Goal: Task Accomplishment & Management: Complete application form

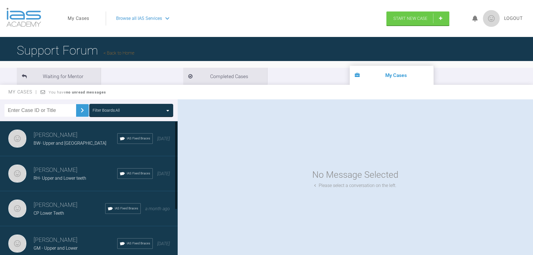
click at [61, 139] on h3 "[PERSON_NAME]" at bounding box center [76, 135] width 84 height 10
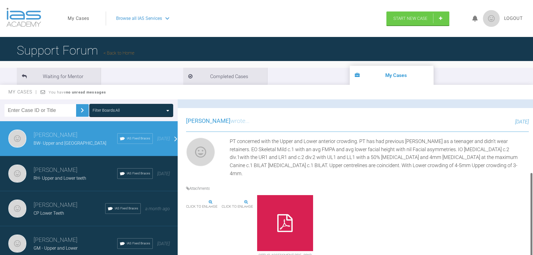
scroll to position [135, 0]
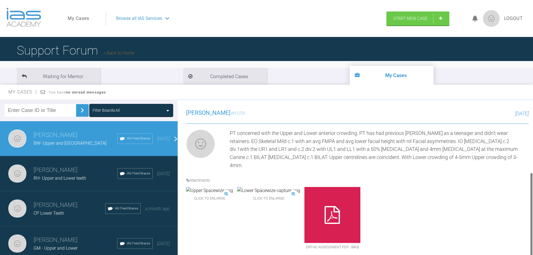
click at [277, 194] on img at bounding box center [268, 190] width 63 height 7
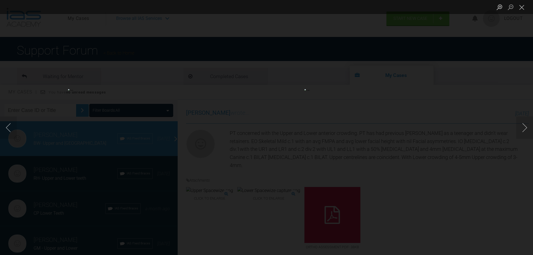
click at [135, 130] on img "Lightbox" at bounding box center [148, 127] width 160 height 77
click at [386, 128] on img "Lightbox" at bounding box center [384, 127] width 160 height 77
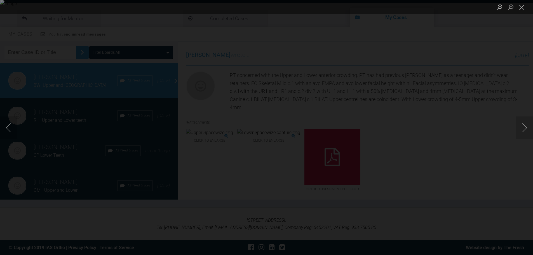
scroll to position [58, 0]
click at [522, 4] on button "Close lightbox" at bounding box center [521, 7] width 11 height 10
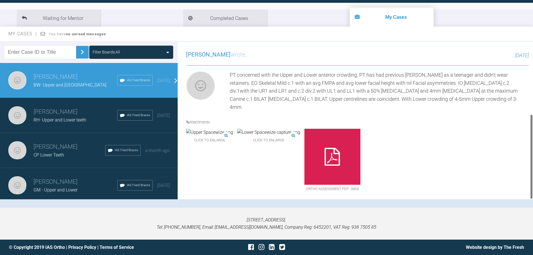
click at [434, 98] on div "PT concerned with the Upper and Lower anterior crowding. PT has had previous Ot…" at bounding box center [379, 91] width 299 height 40
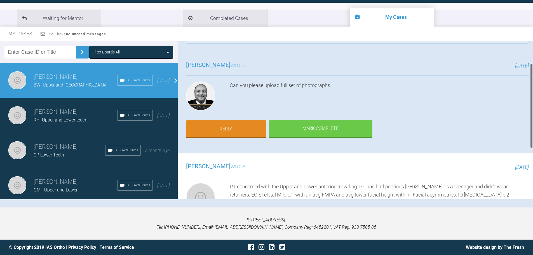
scroll to position [24, 0]
click at [240, 132] on link "Reply" at bounding box center [226, 129] width 80 height 17
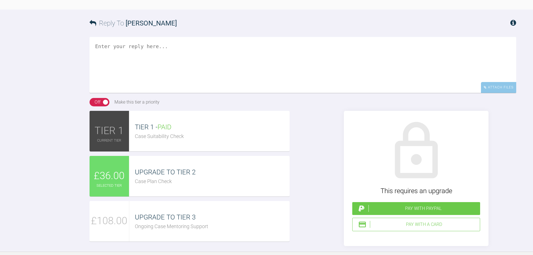
scroll to position [467, 0]
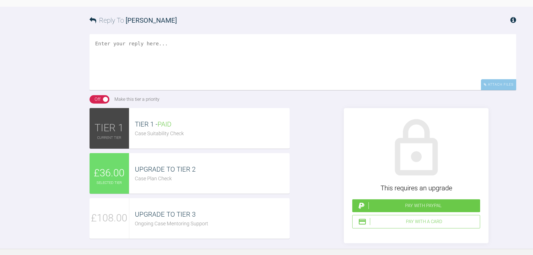
click at [142, 34] on textarea at bounding box center [303, 62] width 427 height 56
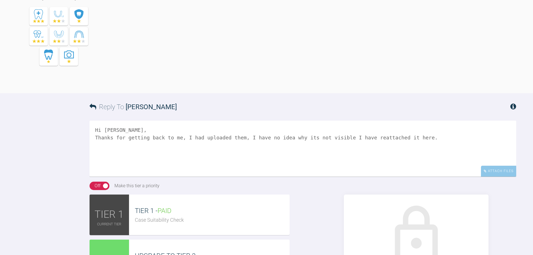
scroll to position [439, 0]
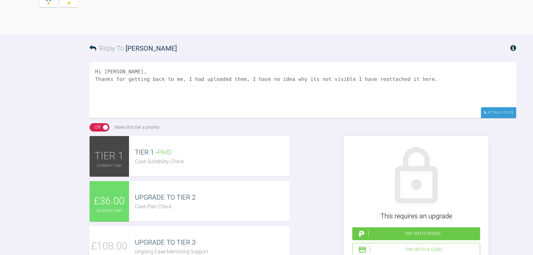
type textarea "Hi Pinks, Thanks for getting back to me, I had uploaded them, I have no idea wh…"
click at [490, 109] on div "Attach Files" at bounding box center [498, 112] width 35 height 11
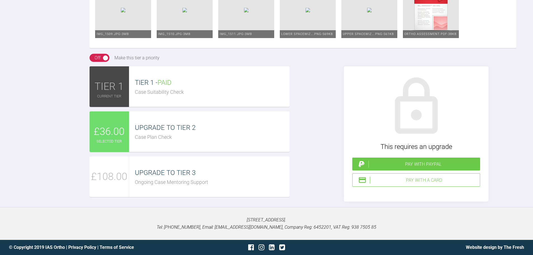
scroll to position [884, 0]
click at [435, 179] on div "Pay with a Card" at bounding box center [424, 180] width 108 height 7
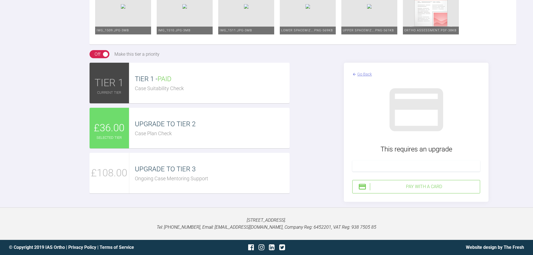
click at [430, 190] on div "Pay with a Card" at bounding box center [424, 186] width 108 height 7
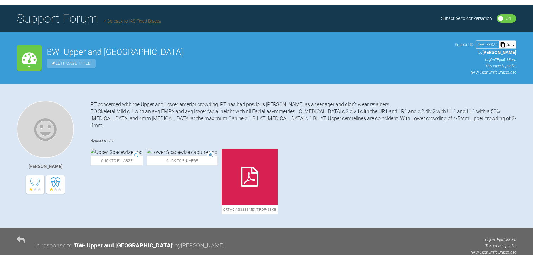
scroll to position [0, 0]
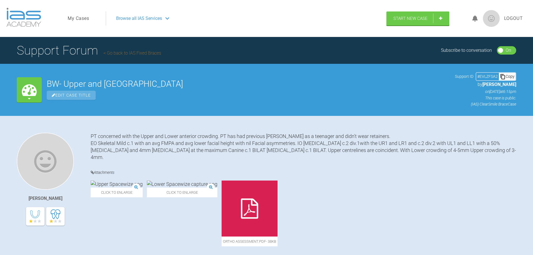
click at [118, 53] on link "Go back to IAS Fixed Braces" at bounding box center [133, 52] width 58 height 5
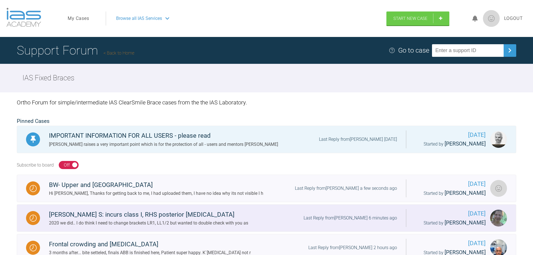
click at [111, 214] on div "Julie S: incurs class I, RHS posterior crossbite" at bounding box center [148, 215] width 199 height 10
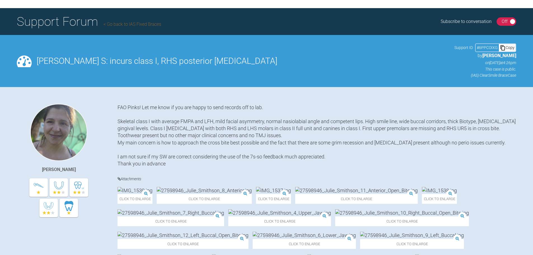
scroll to position [56, 0]
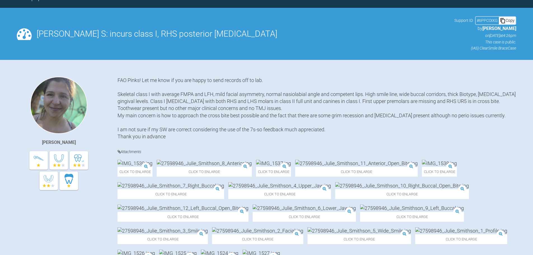
click at [145, 167] on img at bounding box center [135, 163] width 35 height 7
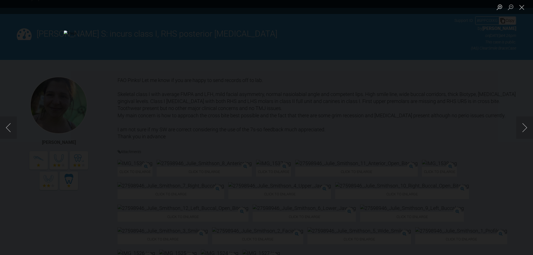
click at [342, 46] on div "Lightbox" at bounding box center [266, 127] width 533 height 255
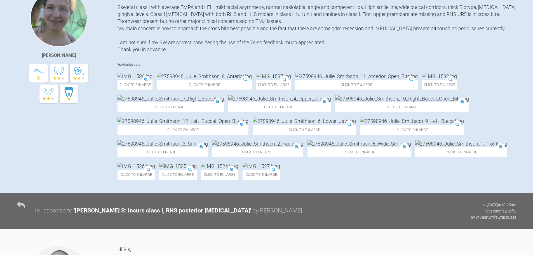
scroll to position [168, 0]
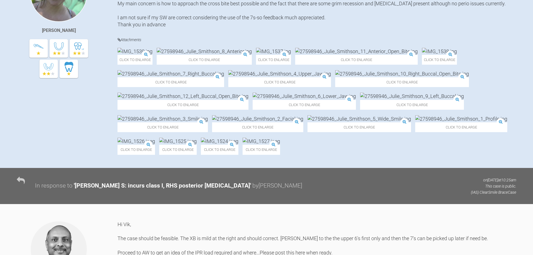
click at [263, 55] on img at bounding box center [273, 51] width 35 height 7
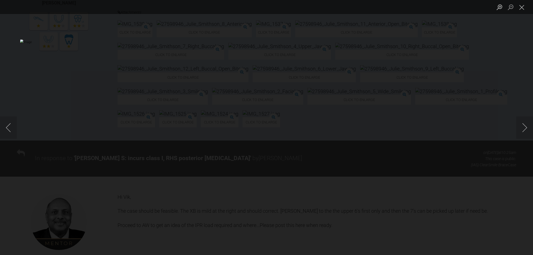
scroll to position [196, 0]
click at [519, 165] on div "Lightbox" at bounding box center [266, 127] width 533 height 255
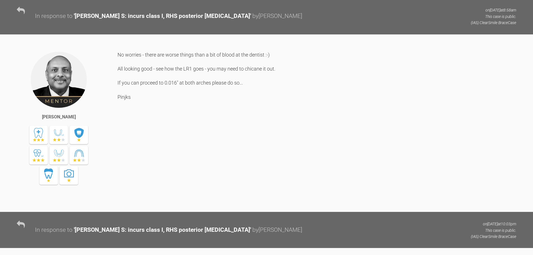
scroll to position [1175, 0]
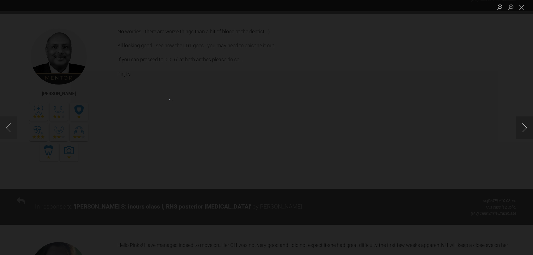
click at [522, 126] on button "Next image" at bounding box center [524, 127] width 17 height 22
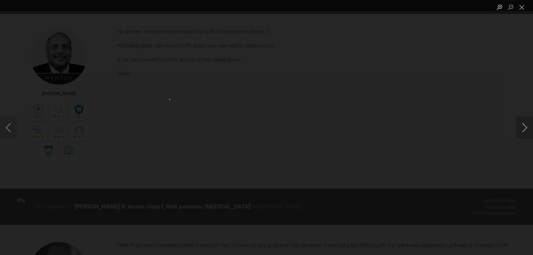
click at [522, 126] on button "Next image" at bounding box center [524, 127] width 17 height 22
click at [482, 163] on div "Lightbox" at bounding box center [266, 127] width 533 height 255
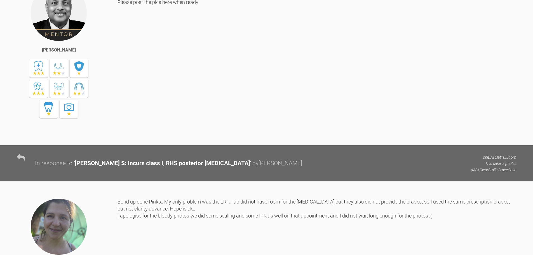
scroll to position [784, 0]
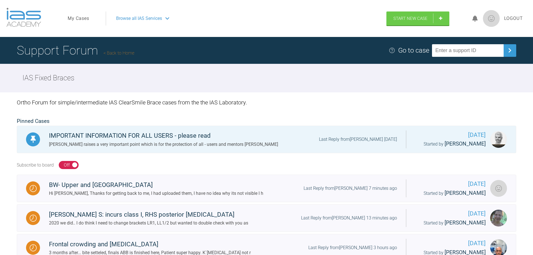
click at [147, 17] on span "Browse all IAS Services" at bounding box center [139, 18] width 46 height 7
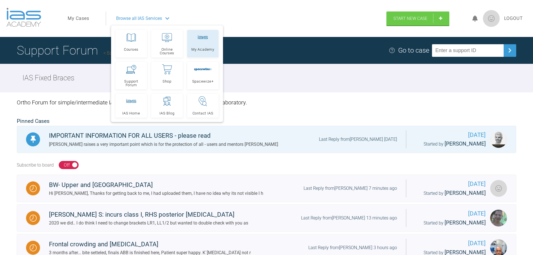
click at [205, 50] on span "My Academy" at bounding box center [202, 50] width 23 height 4
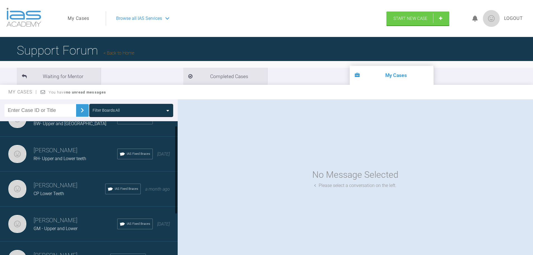
scroll to position [28, 0]
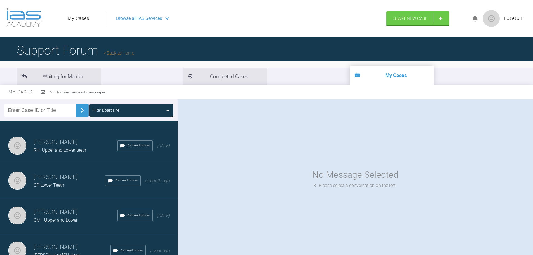
click at [60, 187] on span "CP Lower Teeth" at bounding box center [49, 184] width 31 height 5
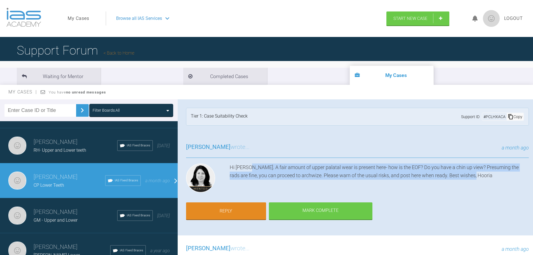
drag, startPoint x: 249, startPoint y: 170, endPoint x: 475, endPoint y: 179, distance: 226.3
click at [475, 179] on div "Hi Azffar. A fair amount of upper palatal wear is present here- how is the EOF?…" at bounding box center [379, 178] width 299 height 31
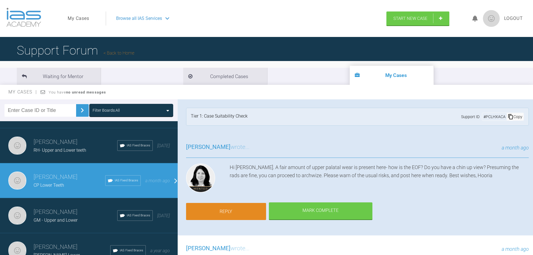
click at [248, 209] on link "Reply" at bounding box center [226, 211] width 80 height 17
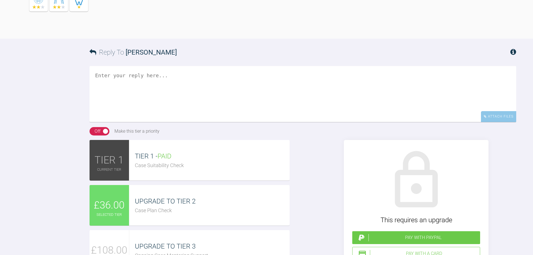
scroll to position [489, 0]
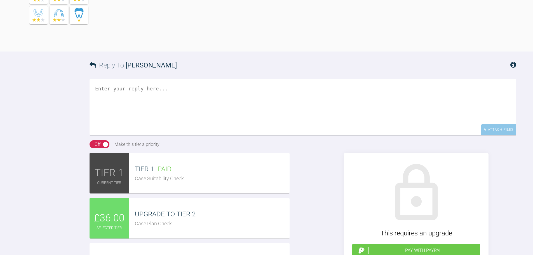
click at [154, 135] on textarea at bounding box center [303, 107] width 427 height 56
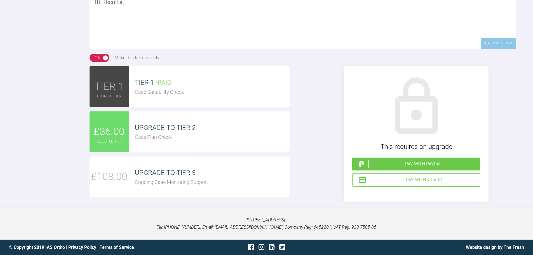
scroll to position [636, 0]
click at [393, 162] on div "Pay with PayPal" at bounding box center [423, 163] width 109 height 7
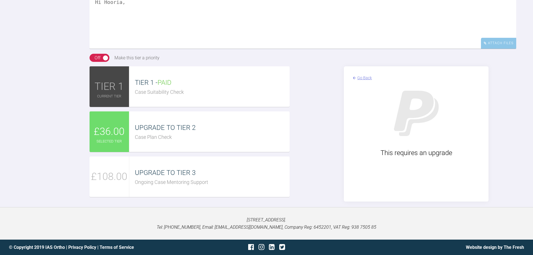
click at [356, 78] on img at bounding box center [354, 78] width 4 height 6
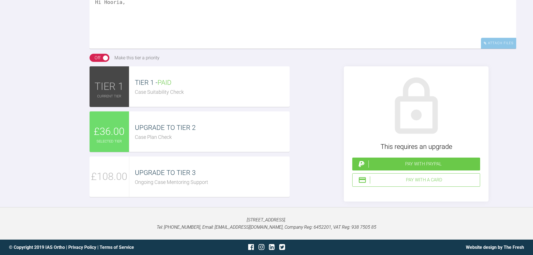
scroll to position [580, 0]
click at [141, 49] on textarea "Hi Hooria," at bounding box center [303, 21] width 427 height 56
paste textarea "https://clinics.iaslab.co.uk/#/clinic/patient/121004"
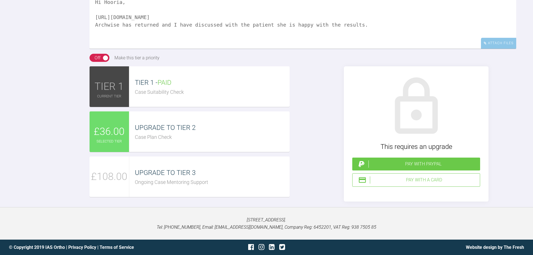
click at [352, 49] on textarea "Hi Hooria, https://clinics.iaslab.co.uk/#/clinic/patient/121004 Archwise has re…" at bounding box center [303, 21] width 427 height 56
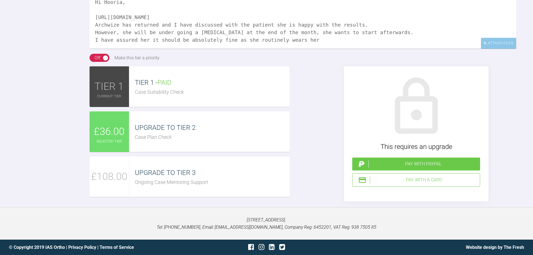
click at [311, 49] on textarea "Hi Hooria, https://clinics.iaslab.co.uk/#/clinic/patient/121004 Archwize has re…" at bounding box center [303, 21] width 427 height 56
click at [259, 49] on textarea "Hi Hooria, https://clinics.iaslab.co.uk/#/clinic/patient/121004 Archwize has re…" at bounding box center [303, 21] width 427 height 56
type textarea "Hi Hooria, https://clinics.iaslab.co.uk/#/clinic/patient/121004 Archwize has re…"
click at [404, 184] on div "Pay with a Card" at bounding box center [424, 179] width 108 height 7
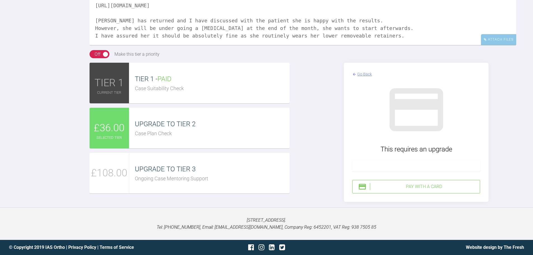
click at [425, 190] on div "Pay with a Card" at bounding box center [424, 186] width 108 height 7
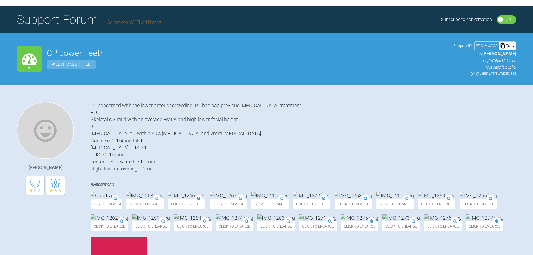
scroll to position [0, 0]
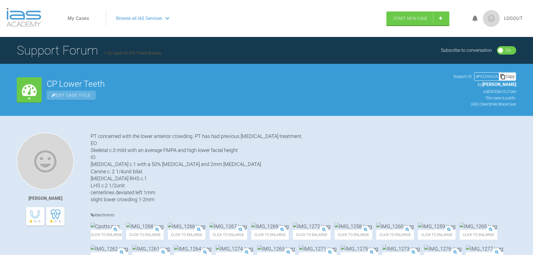
click at [119, 52] on link "Go back to IAS Fixed Braces" at bounding box center [133, 52] width 58 height 5
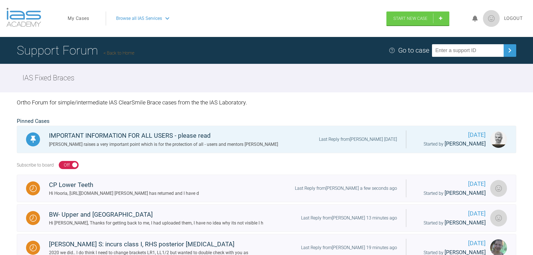
click at [295, 162] on div "Subscribe to board On Off" at bounding box center [267, 165] width 500 height 20
click at [410, 20] on span "Start New Case" at bounding box center [410, 19] width 34 height 5
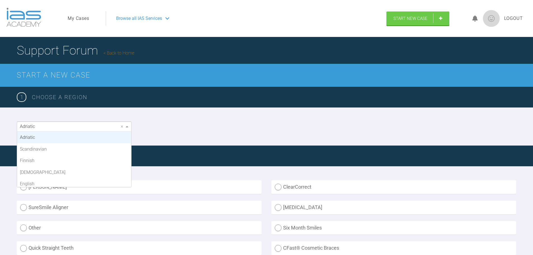
click at [85, 125] on div "Adriatic" at bounding box center [74, 127] width 114 height 10
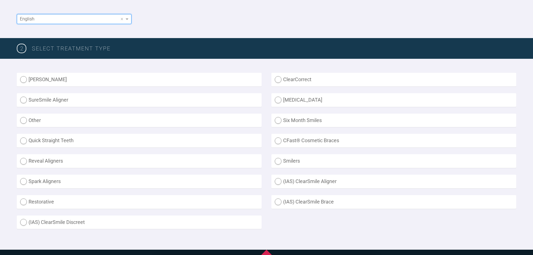
scroll to position [112, 0]
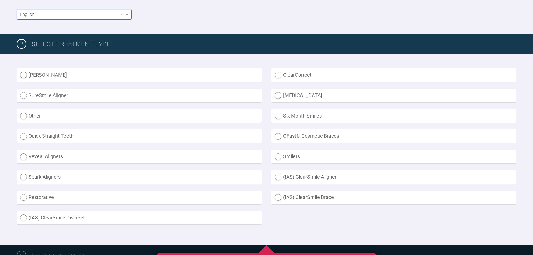
click at [324, 194] on label "(IAS) ClearSmile Brace" at bounding box center [393, 198] width 245 height 14
radio Brace "true"
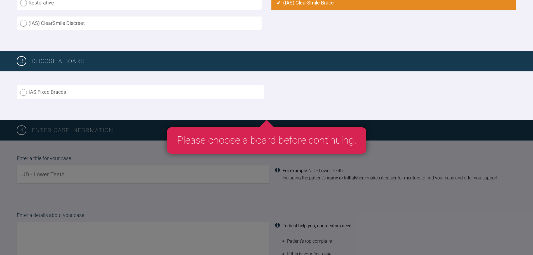
scroll to position [308, 0]
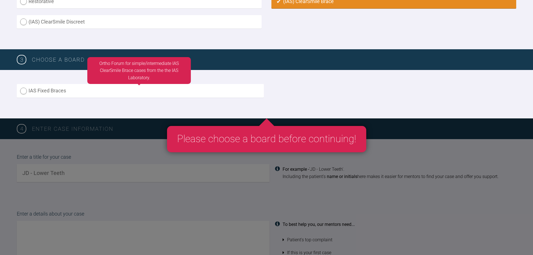
click at [68, 89] on label "IAS Fixed Braces" at bounding box center [140, 91] width 247 height 14
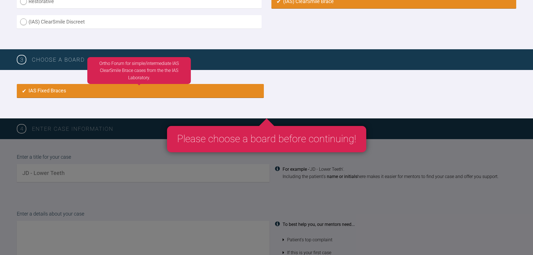
radio input "true"
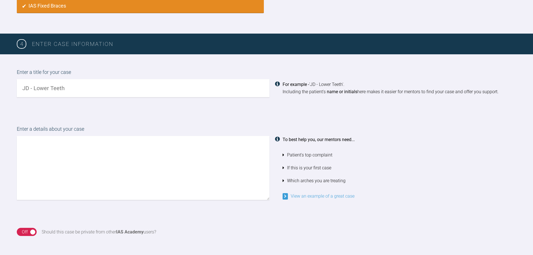
click at [85, 89] on input "text" at bounding box center [143, 88] width 253 height 18
type input "CR Lower Teeth"
click at [91, 163] on textarea at bounding box center [143, 168] width 253 height 64
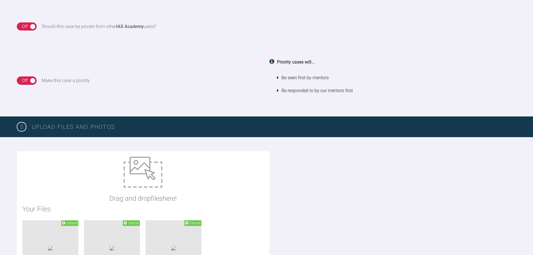
scroll to position [598, 0]
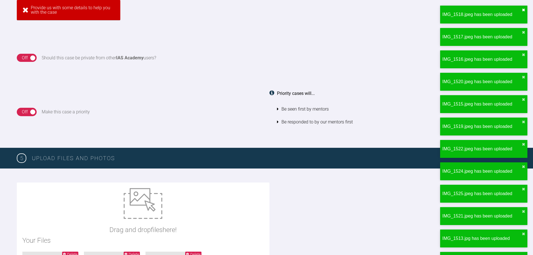
click at [524, 10] on button "✖" at bounding box center [523, 10] width 3 height 4
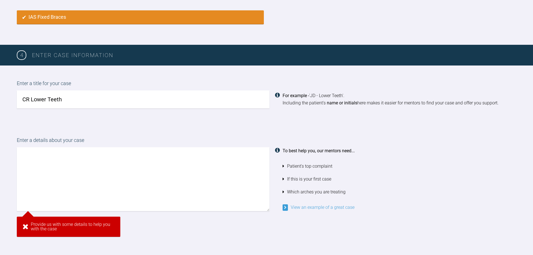
scroll to position [379, 0]
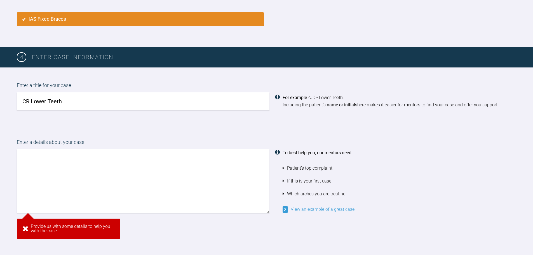
click at [114, 157] on textarea at bounding box center [143, 181] width 253 height 64
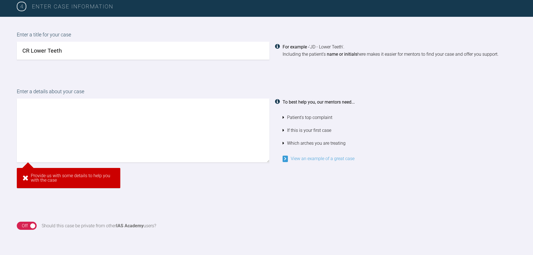
click at [99, 141] on textarea at bounding box center [143, 131] width 253 height 64
paste textarea "PT concerned with the Upper and Lower anterior crowding. PT has had previous Ot…"
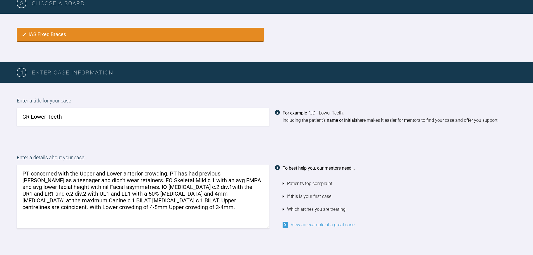
scroll to position [374, 0]
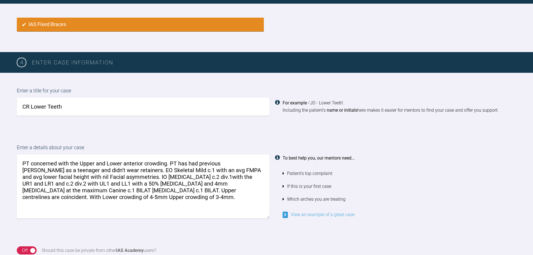
drag, startPoint x: 104, startPoint y: 163, endPoint x: 78, endPoint y: 159, distance: 26.0
click at [78, 159] on textarea "PT concerned with the Upper and Lower anterior crowding. PT has had previous Ot…" at bounding box center [143, 186] width 253 height 64
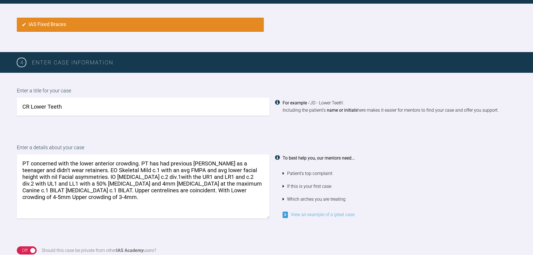
click at [194, 162] on textarea "PT concerned with the lower anterior crowding. PT has had previous Otho as a te…" at bounding box center [143, 186] width 253 height 64
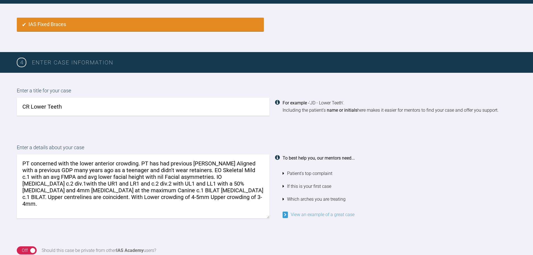
drag, startPoint x: 194, startPoint y: 171, endPoint x: 100, endPoint y: 168, distance: 93.5
click at [100, 168] on textarea "PT concerned with the lower anterior crowding. PT has had previous Inman Aligne…" at bounding box center [143, 186] width 253 height 64
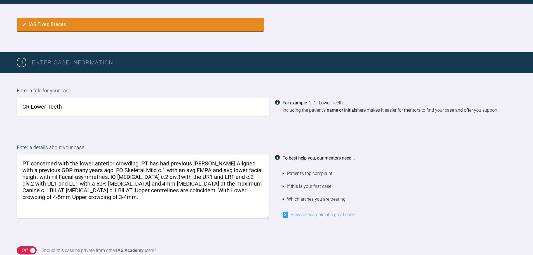
click at [130, 167] on textarea "PT concerned with the lower anterior crowding. PT has had previous Inman Aligne…" at bounding box center [143, 186] width 253 height 64
click at [133, 168] on textarea "PT concerned with the lower anterior crowding. PT has had previous Inman Aligne…" at bounding box center [143, 186] width 253 height 64
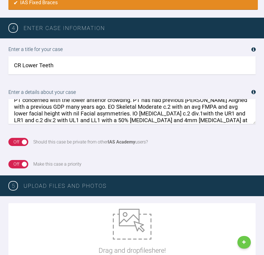
scroll to position [0, 0]
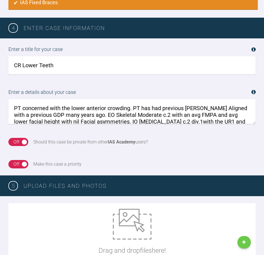
click at [178, 116] on textarea "PT concerned with the lower anterior crowding. PT has had previous Inman Aligne…" at bounding box center [131, 111] width 247 height 25
click at [220, 116] on textarea "PT concerned with the lower anterior crowding. PT has had previous Inman Aligne…" at bounding box center [131, 111] width 247 height 25
click at [81, 121] on textarea "PT concerned with the lower anterior crowding. PT has had previous Inman Aligne…" at bounding box center [131, 111] width 247 height 25
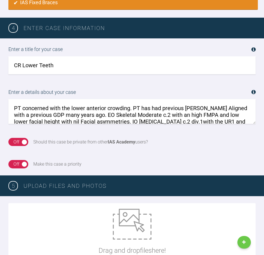
click at [60, 120] on textarea "PT concerned with the lower anterior crowding. PT has had previous Inman Aligne…" at bounding box center [131, 111] width 247 height 25
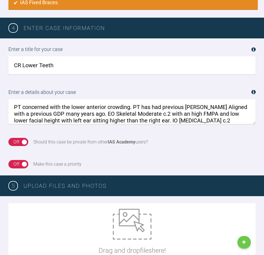
click at [206, 117] on textarea "PT concerned with the lower anterior crowding. PT has had previous Inman Aligne…" at bounding box center [131, 111] width 247 height 25
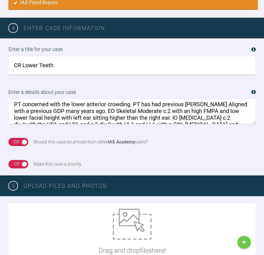
scroll to position [11, 0]
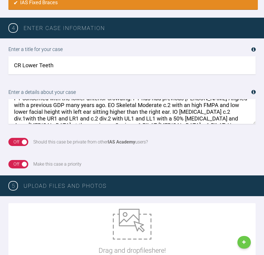
drag, startPoint x: 116, startPoint y: 109, endPoint x: 200, endPoint y: 118, distance: 84.8
click at [200, 118] on textarea "PT concerned with the lower anterior crowding. PT has had previous Inman Aligne…" at bounding box center [131, 111] width 247 height 25
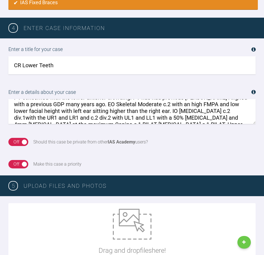
drag, startPoint x: 202, startPoint y: 110, endPoint x: 119, endPoint y: 116, distance: 83.3
click at [119, 116] on textarea "PT concerned with the lower anterior crowding. PT has had previous Inman Aligne…" at bounding box center [131, 111] width 247 height 25
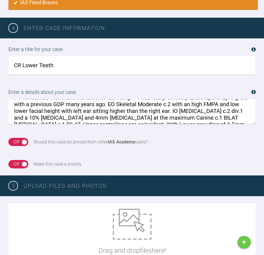
click at [50, 116] on textarea "PT concerned with the lower anterior crowding. PT has had previous Inman Aligne…" at bounding box center [131, 111] width 247 height 25
drag, startPoint x: 120, startPoint y: 118, endPoint x: 80, endPoint y: 116, distance: 39.8
click at [80, 116] on textarea "PT concerned with the lower anterior crowding. PT has had previous Inman Aligne…" at bounding box center [131, 111] width 247 height 25
click at [106, 116] on textarea "PT concerned with the lower anterior crowding. PT has had previous Inman Aligne…" at bounding box center [131, 111] width 247 height 25
click at [129, 116] on textarea "PT concerned with the lower anterior crowding. PT has had previous Inman Aligne…" at bounding box center [131, 111] width 247 height 25
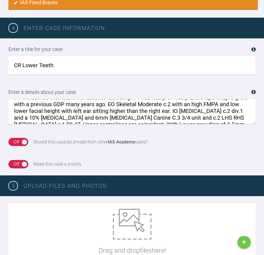
click at [98, 118] on textarea "PT concerned with the lower anterior crowding. PT has had previous Inman Aligne…" at bounding box center [131, 111] width 247 height 25
click at [182, 118] on textarea "PT concerned with the lower anterior crowding. PT has had previous Inman Aligne…" at bounding box center [131, 111] width 247 height 25
click at [166, 117] on textarea "PT concerned with the lower anterior crowding. PT has had previous Inman Aligne…" at bounding box center [131, 111] width 247 height 25
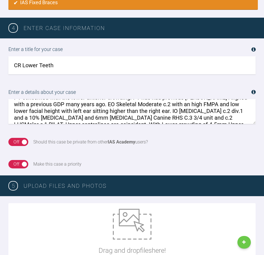
click at [166, 117] on textarea "PT concerned with the lower anterior crowding. PT has had previous Inman Aligne…" at bounding box center [131, 111] width 247 height 25
click at [174, 116] on textarea "PT concerned with the lower anterior crowding. PT has had previous Inman Aligne…" at bounding box center [131, 111] width 247 height 25
click at [169, 117] on textarea "PT concerned with the lower anterior crowding. PT has had previous Inman Aligne…" at bounding box center [131, 111] width 247 height 25
click at [152, 117] on textarea "PT concerned with the lower anterior crowding. PT has had previous Inman Aligne…" at bounding box center [131, 111] width 247 height 25
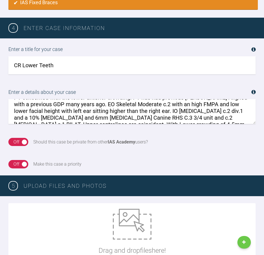
paste textarea "LHS"
click at [171, 119] on textarea "PT concerned with the lower anterior crowding. PT has had previous Inman Aligne…" at bounding box center [131, 111] width 247 height 25
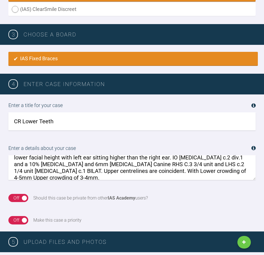
scroll to position [374, 0]
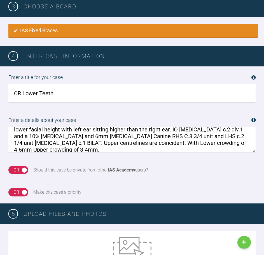
click at [215, 137] on textarea "PT concerned with the lower anterior crowding. PT has had previous Inman Aligne…" at bounding box center [131, 139] width 247 height 25
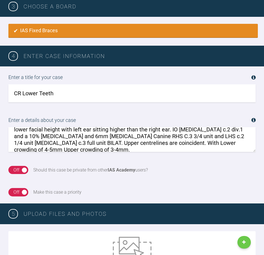
scroll to position [27, 0]
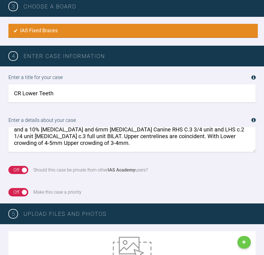
click at [38, 136] on textarea "PT concerned with the lower anterior crowding. PT has had previous Inman Aligne…" at bounding box center [131, 139] width 247 height 25
click at [90, 137] on textarea "PT concerned with the lower anterior crowding. PT has had previous Inman Aligne…" at bounding box center [131, 139] width 247 height 25
click at [81, 137] on textarea "PT concerned with the lower anterior crowding. PT has had previous Inman Aligne…" at bounding box center [131, 139] width 247 height 25
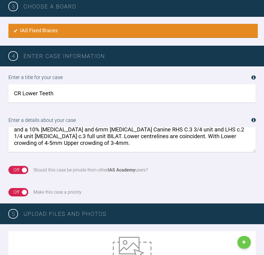
click at [81, 137] on textarea "PT concerned with the lower anterior crowding. PT has had previous Inman Aligne…" at bounding box center [131, 139] width 247 height 25
drag, startPoint x: 219, startPoint y: 135, endPoint x: 221, endPoint y: 142, distance: 6.7
click at [221, 142] on textarea "PT concerned with the lower anterior crowding. PT has had previous Inman Aligne…" at bounding box center [131, 139] width 247 height 25
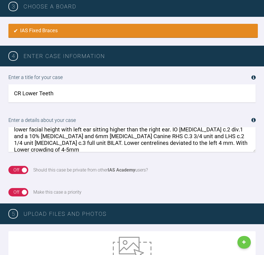
click at [145, 141] on textarea "PT concerned with the lower anterior crowding. PT has had previous Inman Aligne…" at bounding box center [131, 139] width 247 height 25
click at [207, 143] on textarea "PT concerned with the lower anterior crowding. PT has had previous Inman Aligne…" at bounding box center [131, 139] width 247 height 25
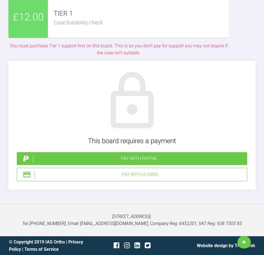
scroll to position [1448, 0]
type textarea "PT concerned with the lower anterior crowding. PT has had previous Inman Aligne…"
click at [153, 176] on div "Pay with a Card" at bounding box center [139, 174] width 210 height 7
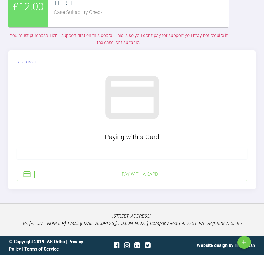
click at [43, 159] on div at bounding box center [132, 153] width 230 height 11
click at [108, 178] on div "Pay with a Card" at bounding box center [139, 173] width 210 height 7
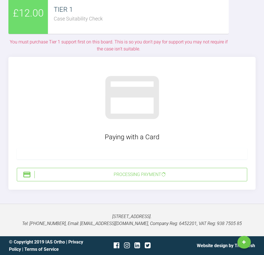
click at [125, 178] on div "Processing Payment" at bounding box center [139, 174] width 210 height 7
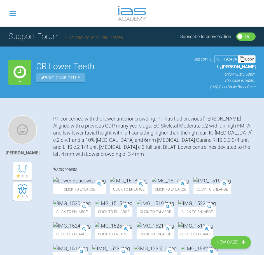
click at [138, 127] on div "PT concerned with the lower anterior crowding. PT has had previous Inman Aligne…" at bounding box center [154, 136] width 202 height 42
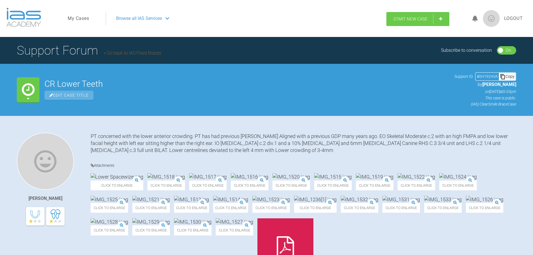
click at [399, 23] on link "Start New Case" at bounding box center [417, 19] width 63 height 14
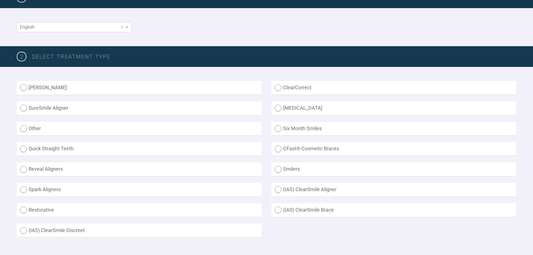
scroll to position [112, 0]
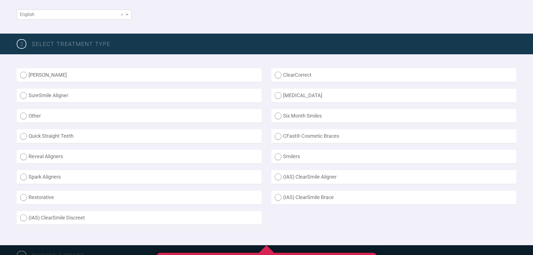
click at [311, 189] on div "Inman Aligner ClearCorrect SureSmile Aligner Invisalign Other Six Month Smiles …" at bounding box center [267, 149] width 500 height 163
click at [312, 195] on label "(IAS) ClearSmile Brace" at bounding box center [393, 198] width 245 height 14
radio Brace "true"
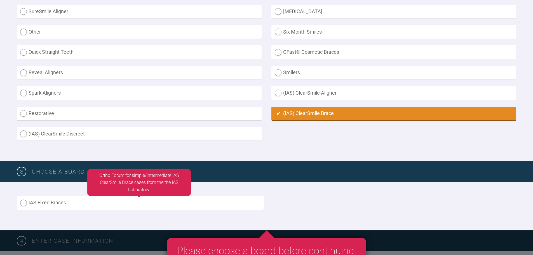
click at [62, 202] on label "IAS Fixed Braces" at bounding box center [140, 203] width 247 height 14
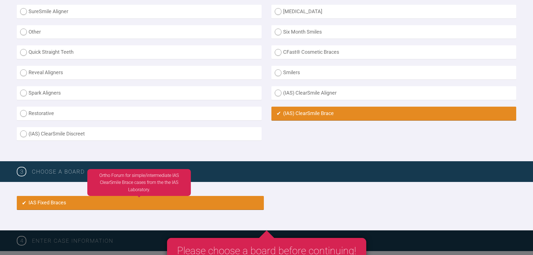
radio input "true"
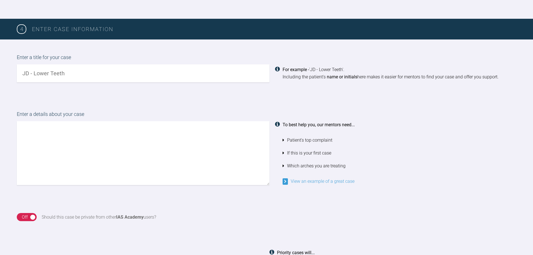
scroll to position [421, 0]
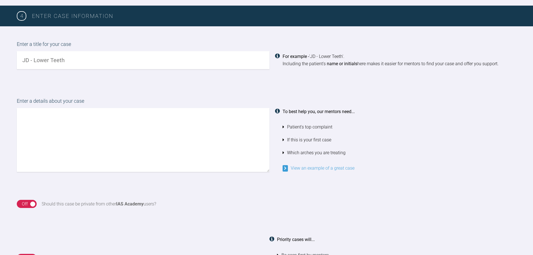
click at [90, 67] on input "text" at bounding box center [143, 60] width 253 height 18
type input "JB-Lower teeth"
click at [67, 88] on div "Enter a details about your case To best help you, our mentors need... Patient's…" at bounding box center [266, 134] width 533 height 103
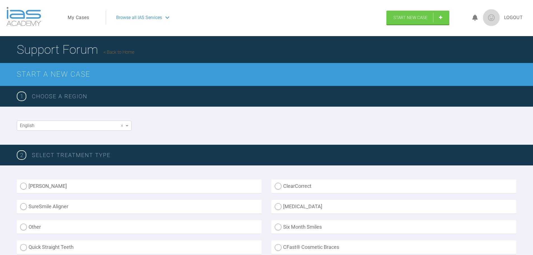
scroll to position [0, 0]
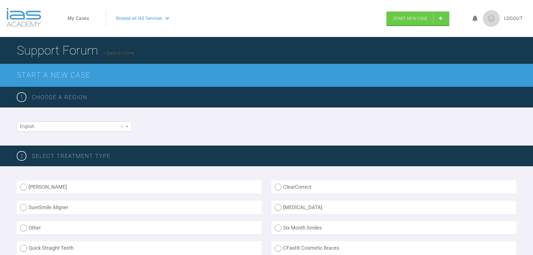
click at [73, 17] on link "My Cases" at bounding box center [79, 18] width 22 height 7
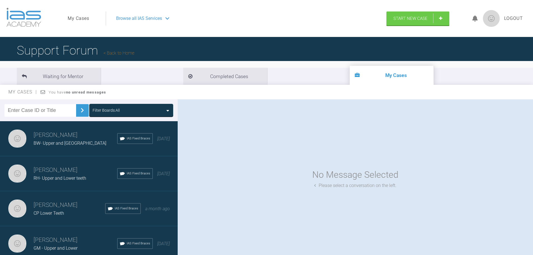
click at [128, 16] on span "Browse all IAS Services" at bounding box center [139, 18] width 46 height 7
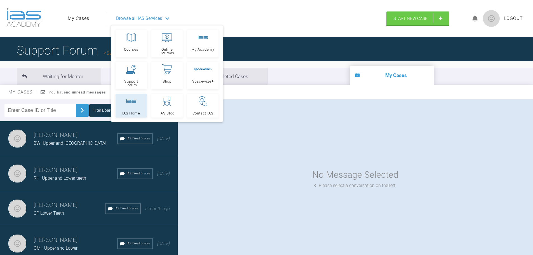
click at [130, 116] on link "IAS Home" at bounding box center [131, 106] width 31 height 24
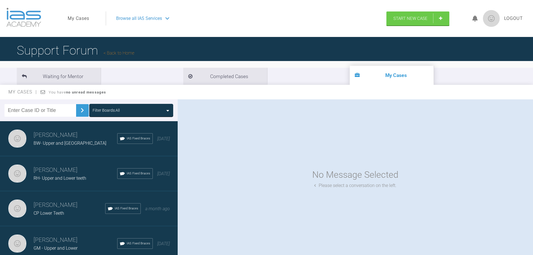
click at [62, 153] on div "Azffar Din BW- Upper and Lower Teeth IAS Fixed Braces 5 days ago" at bounding box center [91, 138] width 182 height 35
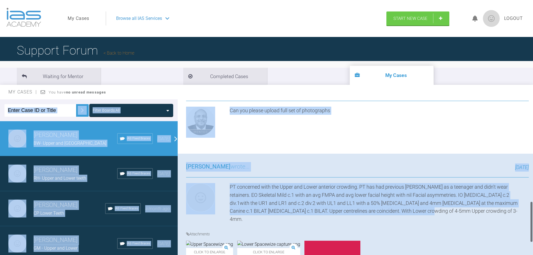
scroll to position [254, 0]
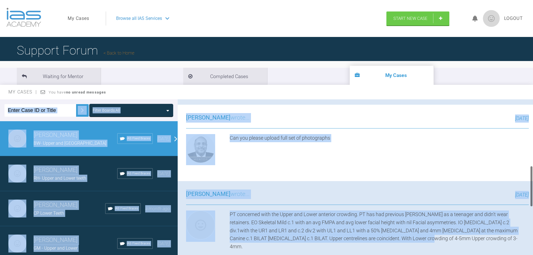
drag, startPoint x: 417, startPoint y: 156, endPoint x: 231, endPoint y: 194, distance: 189.5
click at [231, 194] on div "Azffar Din BW- Upper and Lower Teeth a few seconds ago Tier 2: Case Plan Check …" at bounding box center [358, 96] width 360 height 501
click at [339, 123] on div "4 days ago" at bounding box center [389, 118] width 279 height 8
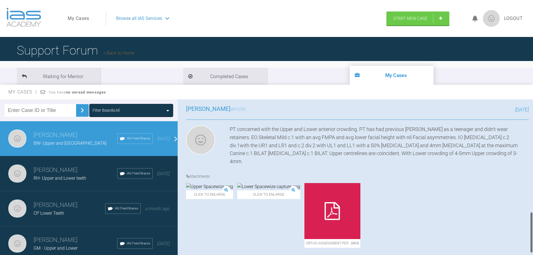
scroll to position [447, 0]
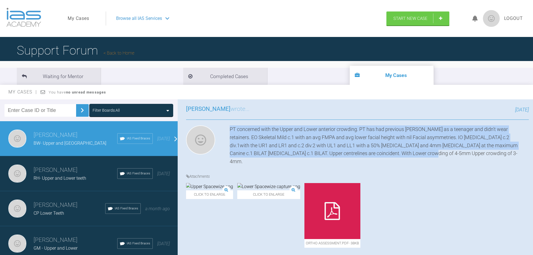
drag, startPoint x: 420, startPoint y: 157, endPoint x: 231, endPoint y: 135, distance: 190.5
click at [231, 135] on div "PT concerned with the Upper and Lower anterior crowding. PT has had previous Ot…" at bounding box center [379, 145] width 299 height 40
copy div "PT concerned with the Upper and Lower anterior crowding. PT has had previous Ot…"
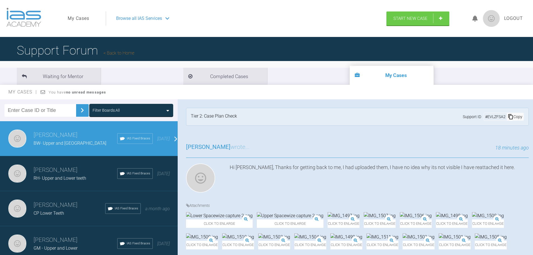
scroll to position [447, 0]
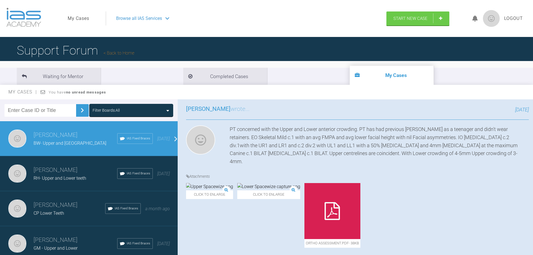
click at [147, 17] on span "Browse all IAS Services" at bounding box center [139, 18] width 46 height 7
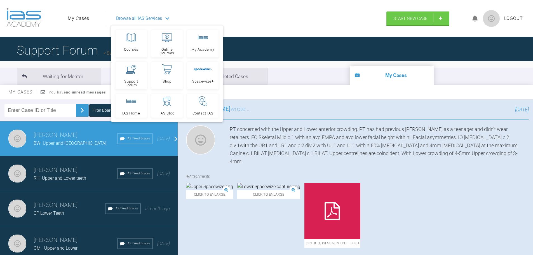
click at [25, 21] on img at bounding box center [23, 17] width 35 height 19
